Goal: Communication & Community: Answer question/provide support

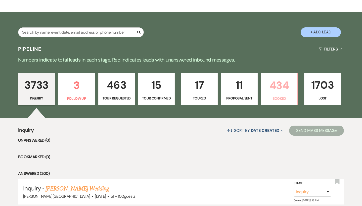
click at [281, 83] on p "434" at bounding box center [279, 85] width 30 height 17
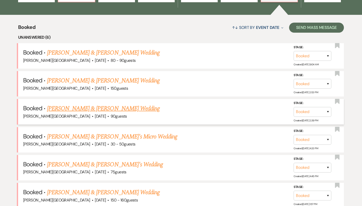
scroll to position [187, 0]
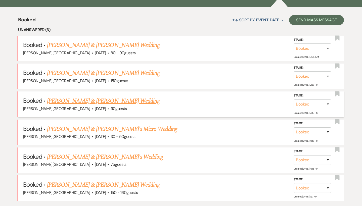
click at [110, 100] on link "[PERSON_NAME] & [PERSON_NAME] Wedding" at bounding box center [103, 100] width 113 height 9
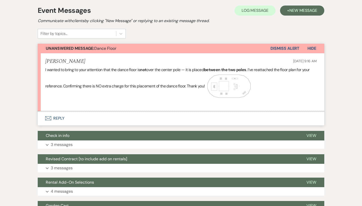
scroll to position [105, 0]
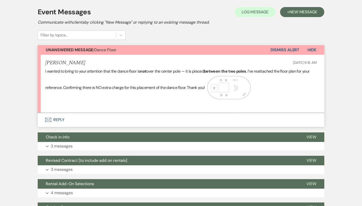
click at [58, 119] on button "Envelope Reply" at bounding box center [181, 120] width 286 height 14
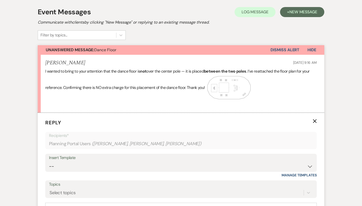
scroll to position [188, 0]
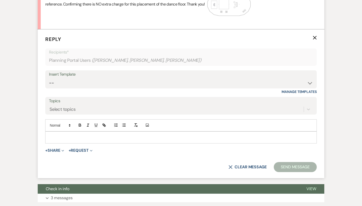
click at [59, 135] on p at bounding box center [180, 138] width 263 height 6
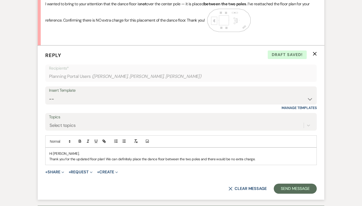
scroll to position [173, 0]
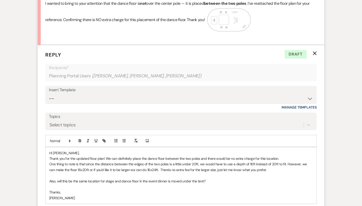
click at [284, 163] on p "One thing to note is that since the distance between the edges of the two poles…" at bounding box center [180, 166] width 263 height 11
click at [231, 162] on p "One thing to note is that since the distance between the edges of the two poles…" at bounding box center [180, 166] width 263 height 11
click at [234, 162] on p "One thing to note is that since the distance between the edges of the two poles…" at bounding box center [180, 166] width 263 height 11
click at [267, 163] on p "One thing to note is that since the distance between the edges of the two poles…" at bounding box center [180, 166] width 263 height 11
click at [255, 163] on p "One thing to note is that since the distance between the edges of the two poles…" at bounding box center [180, 166] width 263 height 11
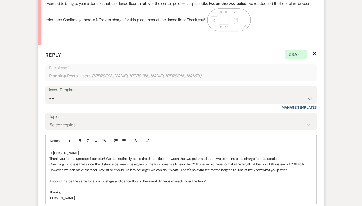
click at [268, 167] on p "One thing to note is that since the distance between the edges of the two poles…" at bounding box center [180, 166] width 263 height 11
click at [181, 162] on p "One thing to note is that since the distance between the edges of the two poles…" at bounding box center [180, 166] width 263 height 11
click at [189, 167] on p "One thing to note is that since the distance between the edges of the two poles…" at bounding box center [180, 166] width 263 height 11
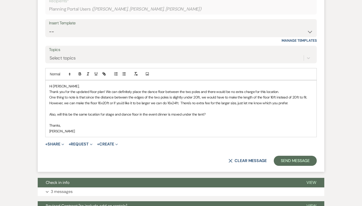
scroll to position [244, 0]
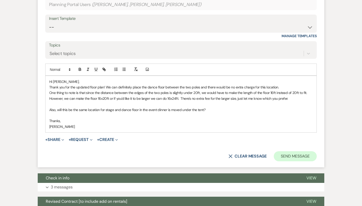
click at [296, 153] on button "Send Message" at bounding box center [295, 156] width 43 height 10
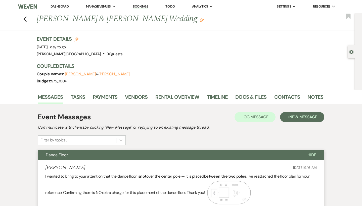
scroll to position [0, 0]
